Goal: Task Accomplishment & Management: Use online tool/utility

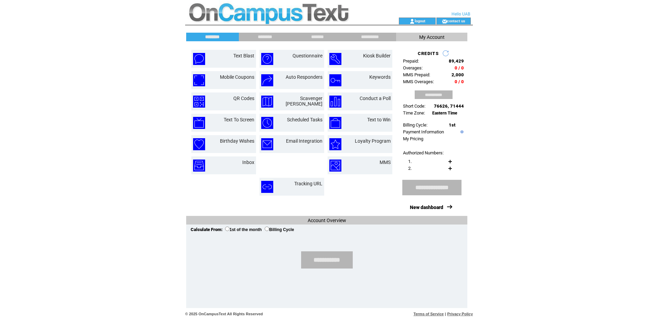
click at [90, 113] on html "**********" at bounding box center [329, 164] width 658 height 328
